Goal: Information Seeking & Learning: Learn about a topic

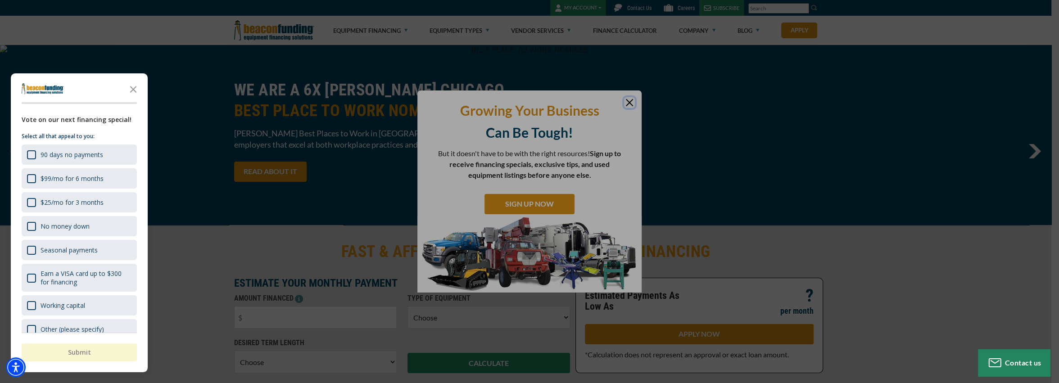
click at [631, 99] on div at bounding box center [529, 191] width 1059 height 383
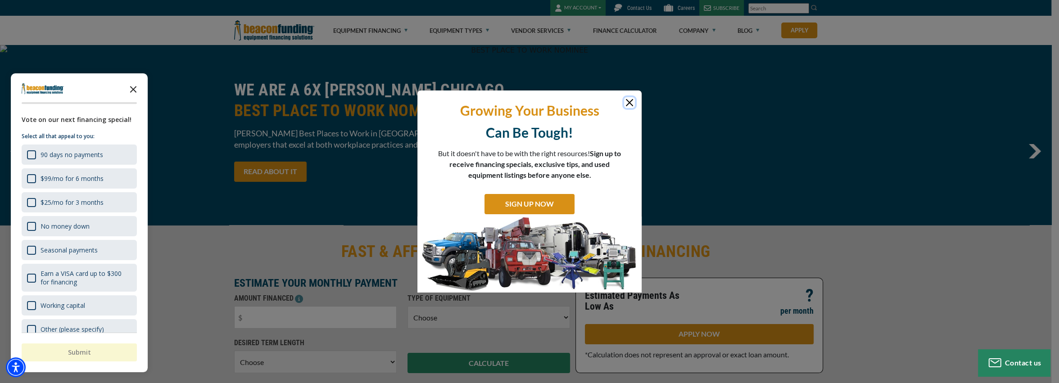
click at [133, 85] on icon "Close the survey" at bounding box center [133, 89] width 18 height 18
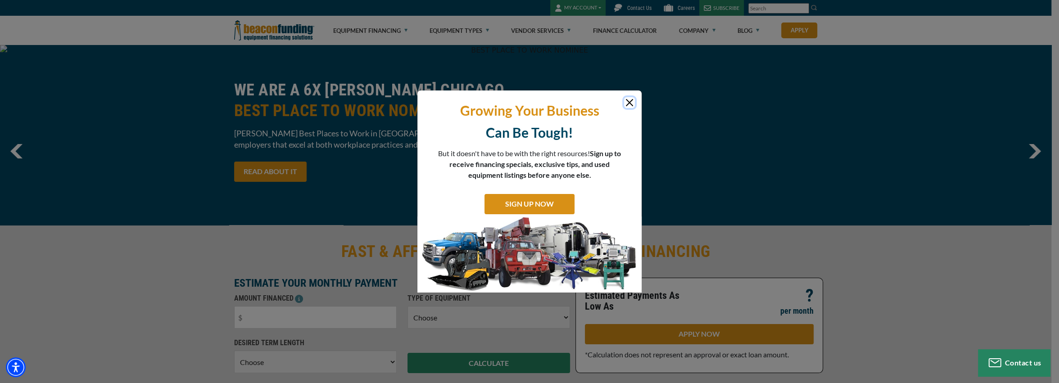
click at [630, 100] on button "Close" at bounding box center [629, 102] width 11 height 11
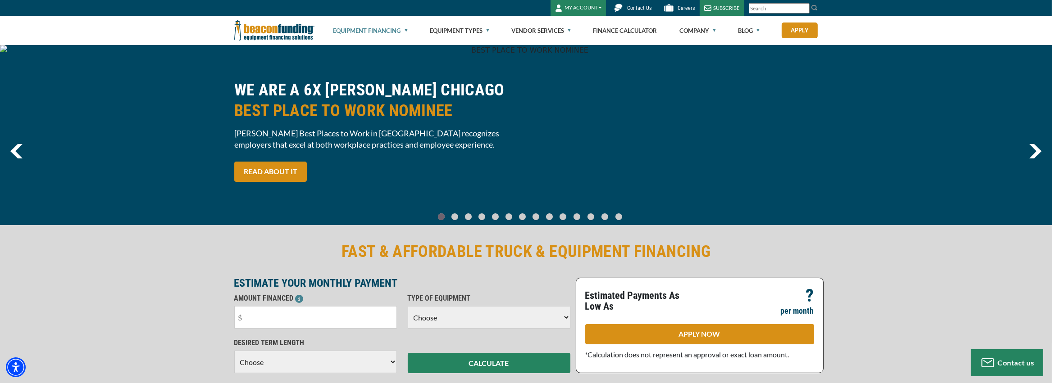
click at [383, 29] on link "Equipment Financing" at bounding box center [370, 30] width 74 height 29
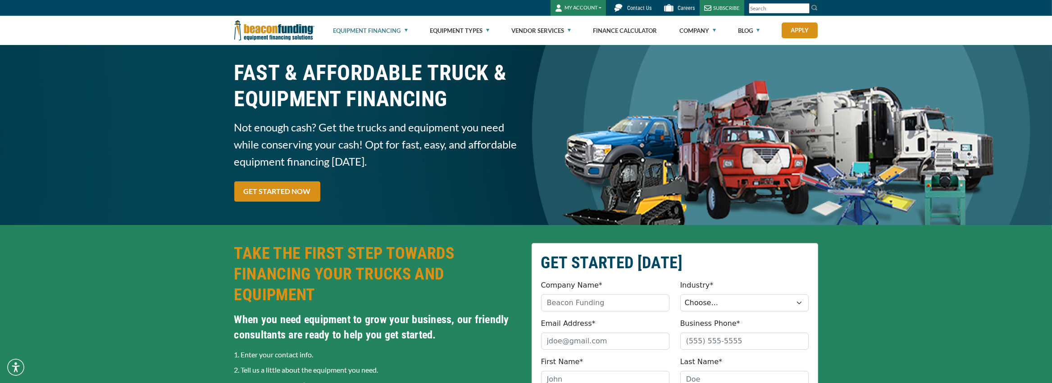
click at [383, 29] on link "Equipment Financing" at bounding box center [370, 30] width 74 height 29
click at [402, 32] on link "Equipment Financing" at bounding box center [370, 30] width 74 height 29
click at [465, 30] on link "Equipment Types" at bounding box center [459, 30] width 59 height 29
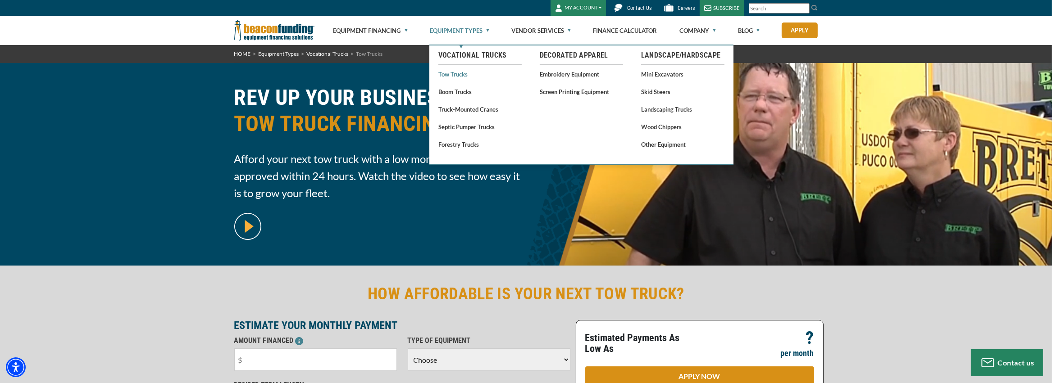
click at [452, 71] on link "Tow Trucks" at bounding box center [479, 73] width 83 height 11
click at [460, 73] on link "Tow Trucks" at bounding box center [479, 73] width 83 height 11
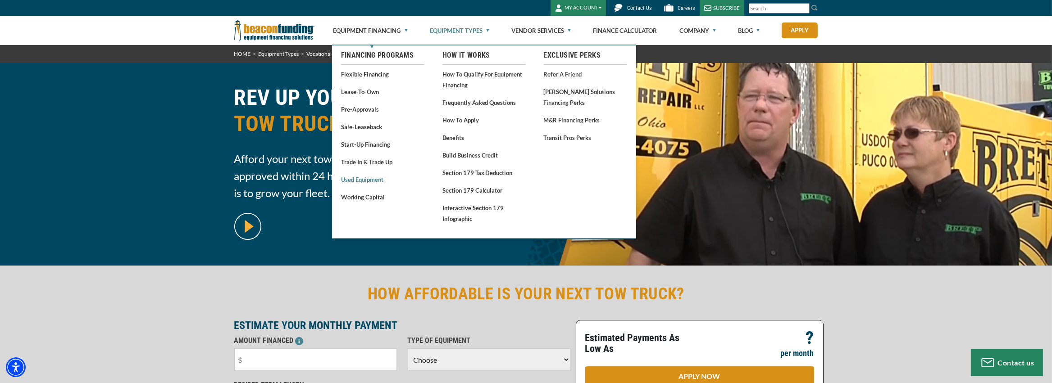
click at [369, 182] on link "Used Equipment" at bounding box center [382, 179] width 83 height 11
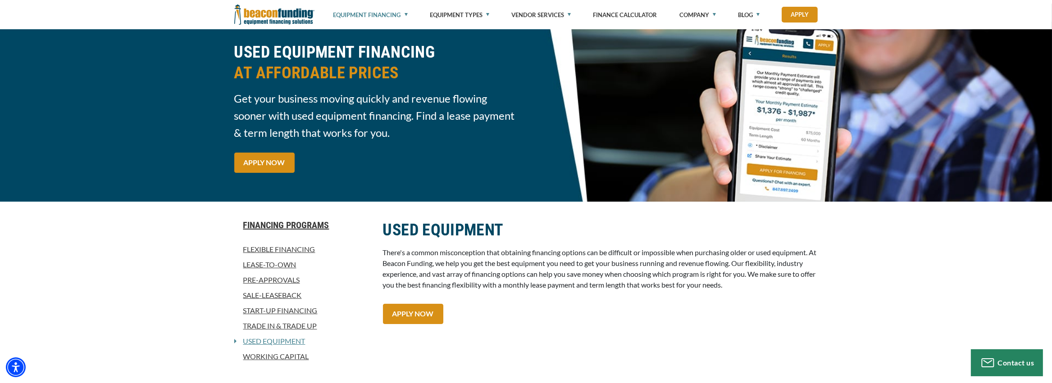
scroll to position [100, 0]
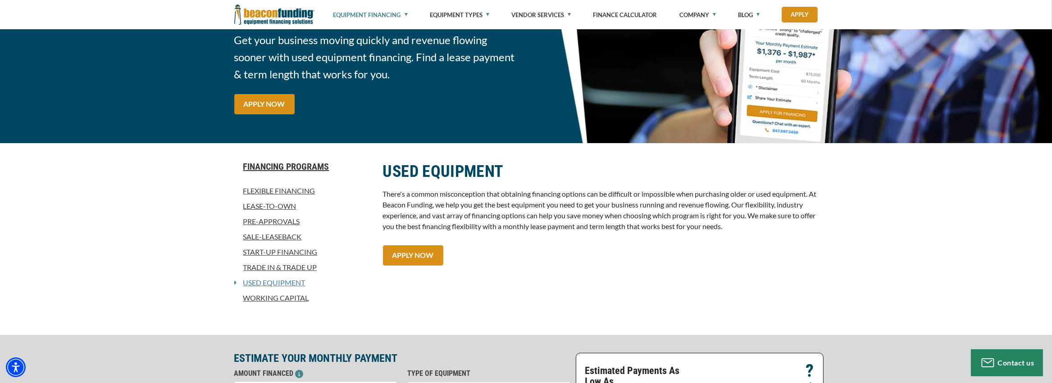
click at [278, 284] on link "Used Equipment" at bounding box center [270, 282] width 69 height 11
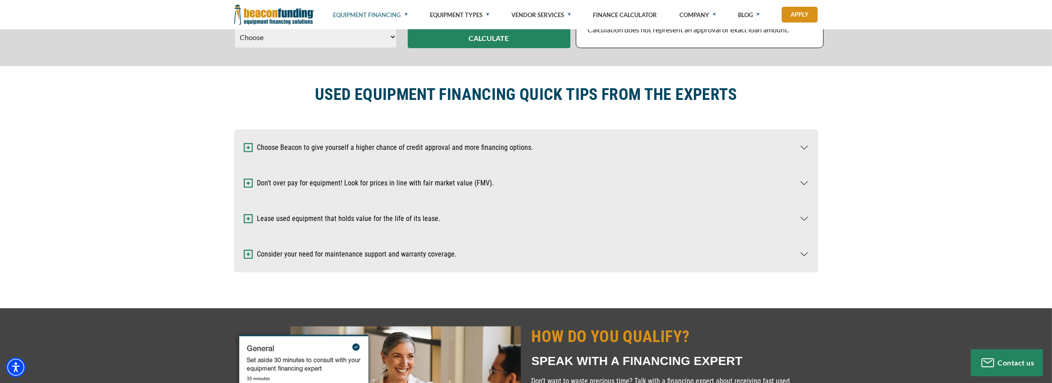
scroll to position [200, 0]
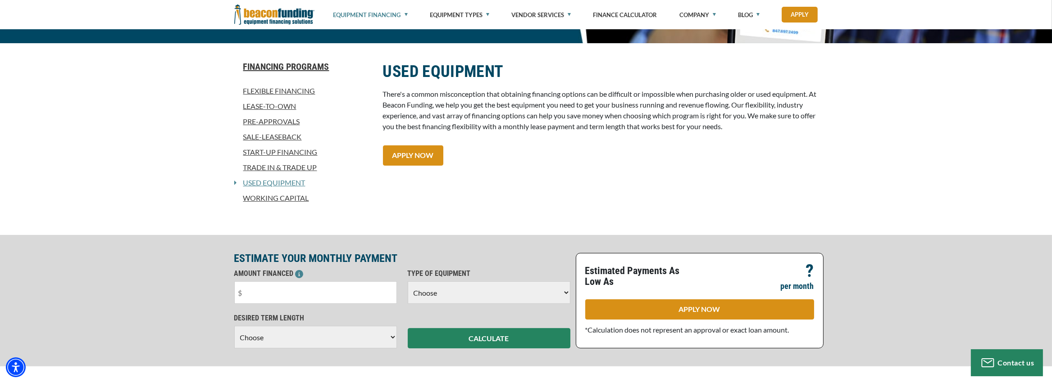
click at [283, 107] on link "Lease-To-Own" at bounding box center [303, 106] width 138 height 11
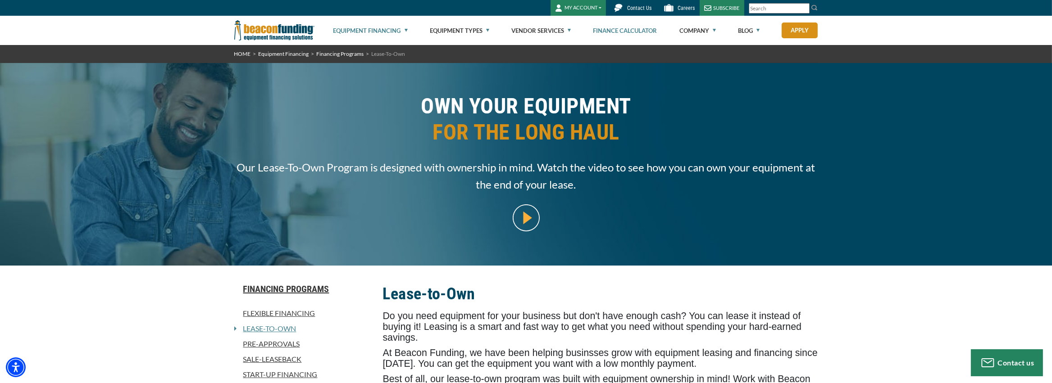
click at [624, 30] on link "Finance Calculator" at bounding box center [625, 30] width 64 height 29
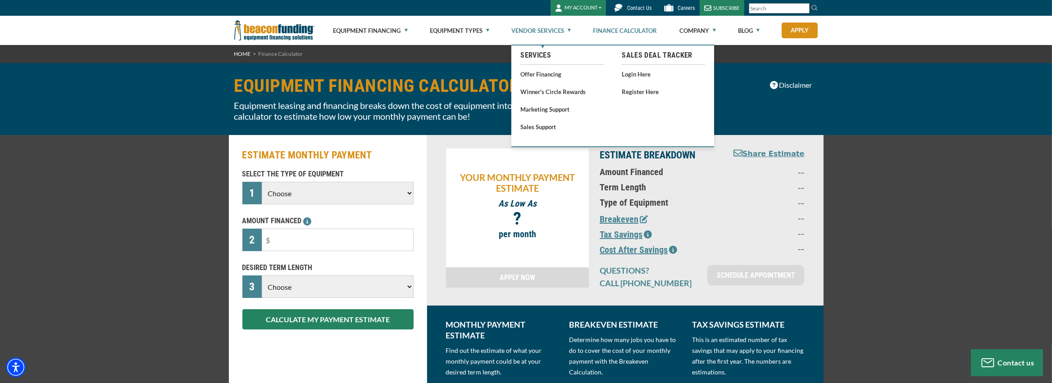
click at [537, 30] on link "Vendor Services" at bounding box center [540, 30] width 59 height 29
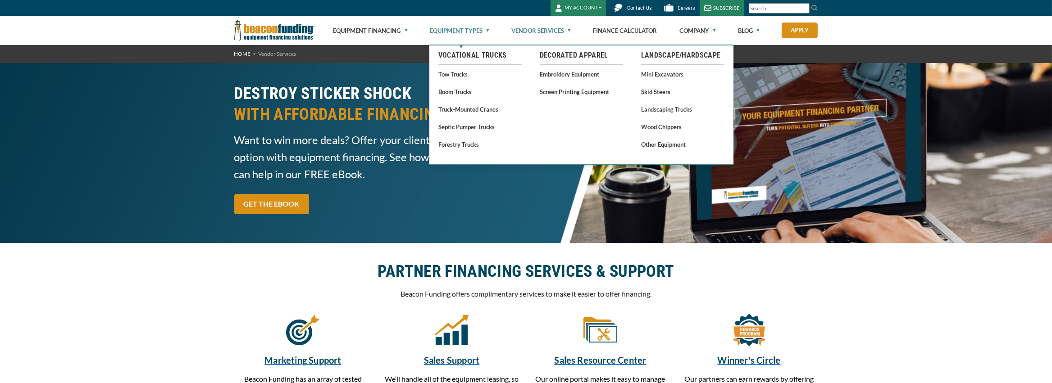
click at [459, 26] on link "Equipment Types" at bounding box center [459, 30] width 59 height 29
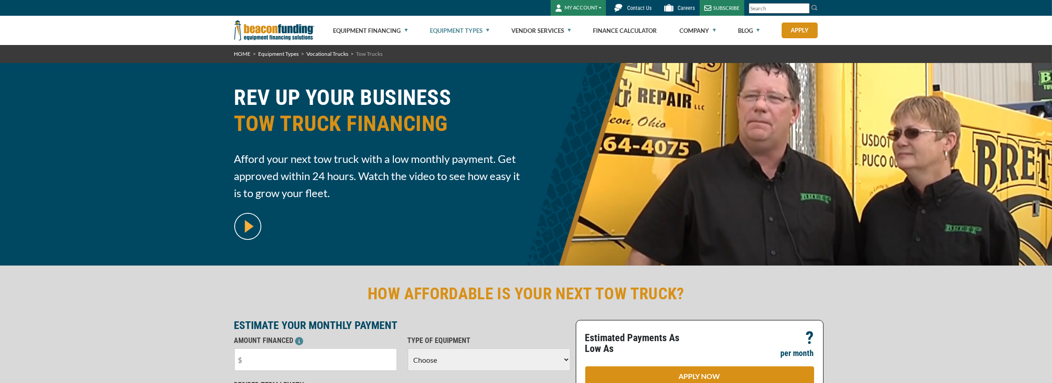
click at [459, 26] on link "Equipment Types" at bounding box center [459, 30] width 59 height 29
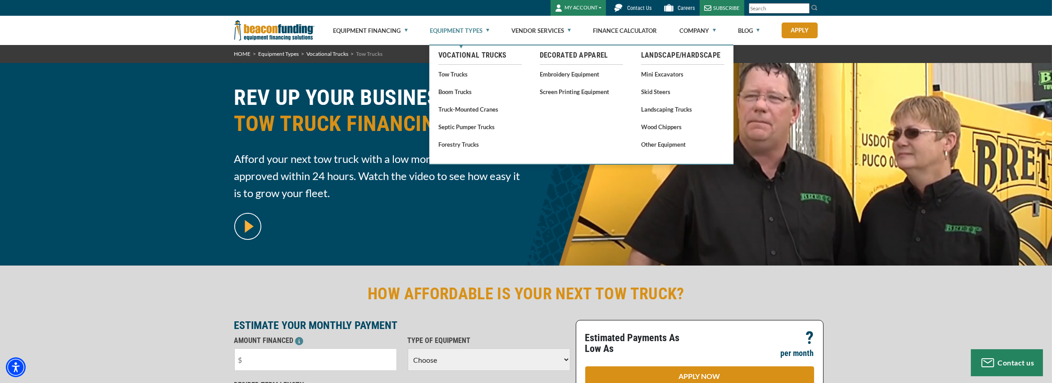
click at [456, 73] on link "Tow Trucks" at bounding box center [479, 73] width 83 height 11
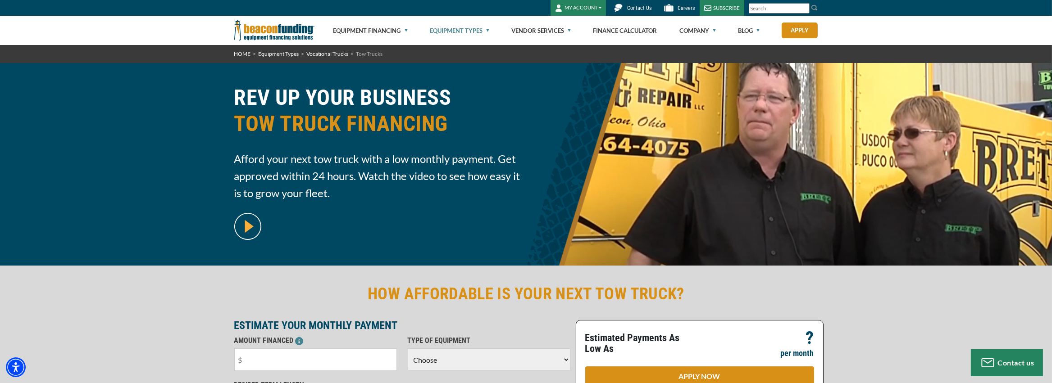
click at [253, 27] on img at bounding box center [274, 30] width 80 height 29
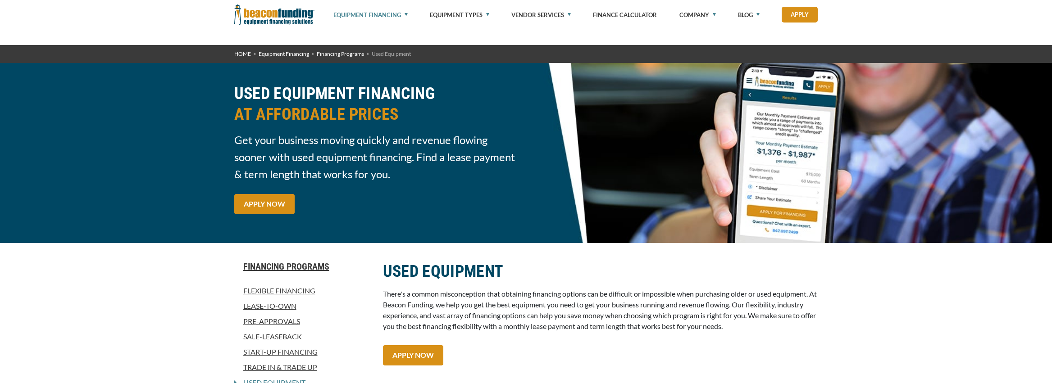
scroll to position [100, 0]
